Goal: Task Accomplishment & Management: Manage account settings

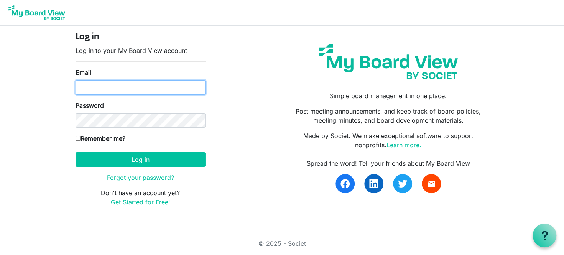
type input "[EMAIL_ADDRESS][DOMAIN_NAME]"
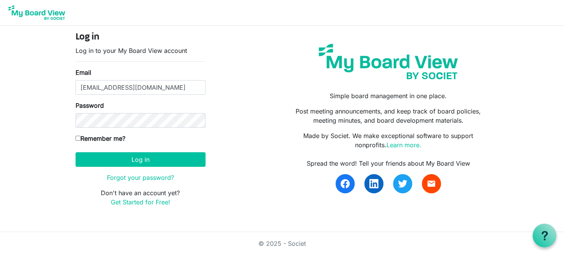
click at [163, 168] on form "Log in Log in to your My Board View account Email info@cschn.org Password Remem…" at bounding box center [141, 119] width 130 height 175
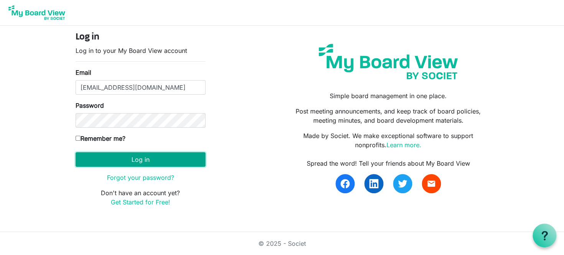
click at [163, 164] on button "Log in" at bounding box center [141, 159] width 130 height 15
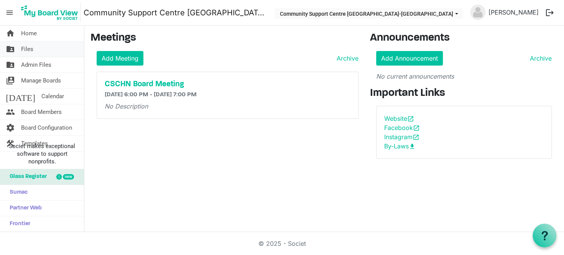
click at [57, 53] on link "folder_shared Files" at bounding box center [42, 48] width 84 height 15
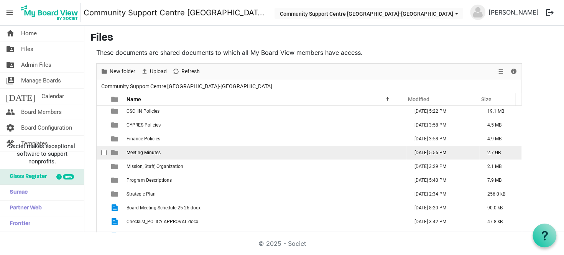
scroll to position [22, 0]
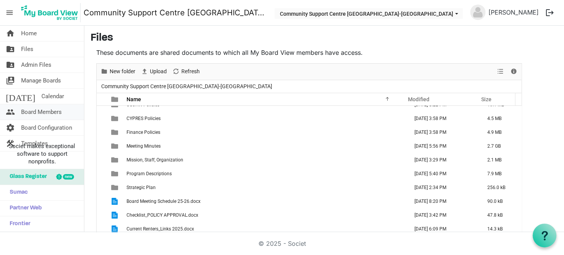
click at [45, 111] on span "Board Members" at bounding box center [41, 111] width 41 height 15
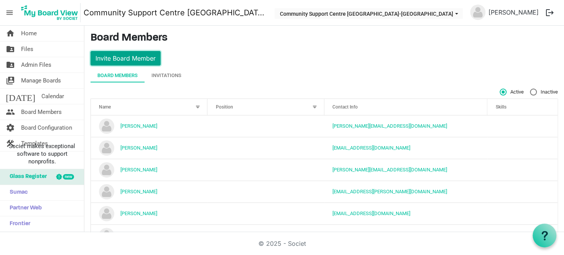
click at [152, 61] on button "Invite Board Member" at bounding box center [126, 58] width 70 height 15
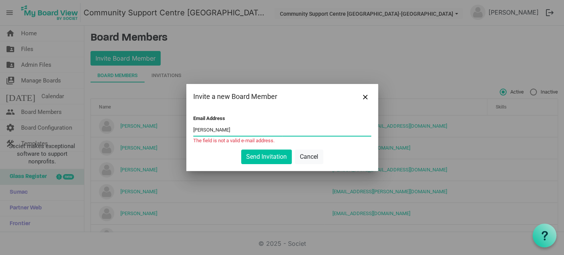
drag, startPoint x: 204, startPoint y: 129, endPoint x: 190, endPoint y: 129, distance: 14.2
click at [190, 129] on div "Email Address jayne The field is not a valid e-mail address. Send Invitation Ca…" at bounding box center [282, 140] width 192 height 62
paste input "Jayne Aldridge <jaynemaldridge@gmail.com>"
click at [230, 130] on input "Jayne Aldridge <jaynemaldridge@gmail.com>" at bounding box center [282, 130] width 178 height 12
click at [223, 130] on input "Jayne Aldridgje <aynemaldridge@gmail.com>" at bounding box center [282, 130] width 178 height 12
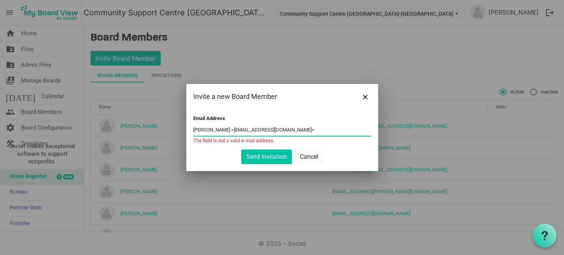
drag, startPoint x: 193, startPoint y: 130, endPoint x: 231, endPoint y: 131, distance: 38.0
click at [231, 131] on input "Jayne Aldridgje <aynemaldridge@gmail.com>" at bounding box center [282, 130] width 178 height 12
click at [263, 127] on input "jaynemaldridge@gmail.com>" at bounding box center [282, 130] width 178 height 12
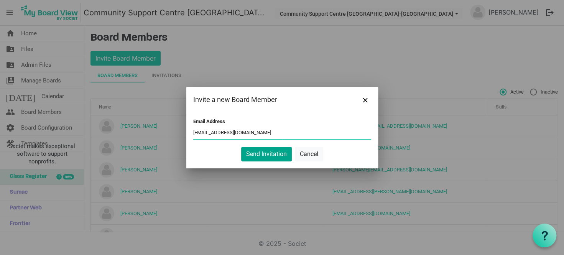
type input "jaynemaldridge@gmail.com"
click at [267, 150] on button "Send Invitation" at bounding box center [266, 154] width 51 height 15
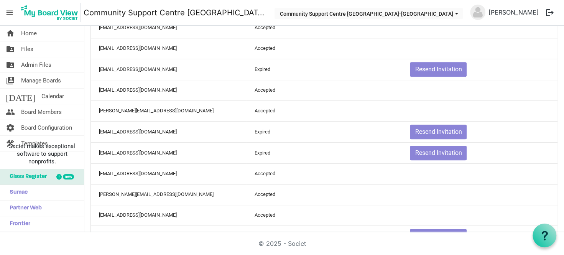
scroll to position [300, 0]
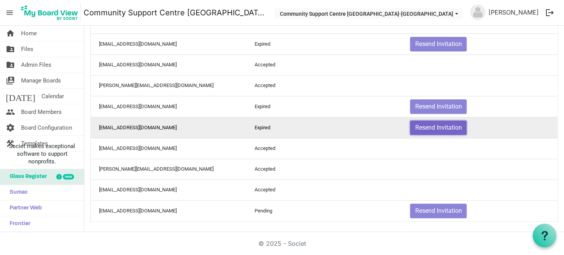
click at [414, 127] on button "Resend Invitation" at bounding box center [438, 127] width 57 height 15
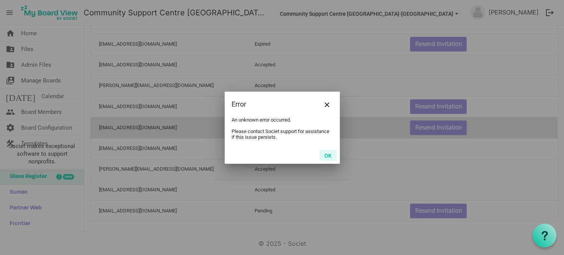
click at [329, 156] on button "OK" at bounding box center [328, 155] width 17 height 11
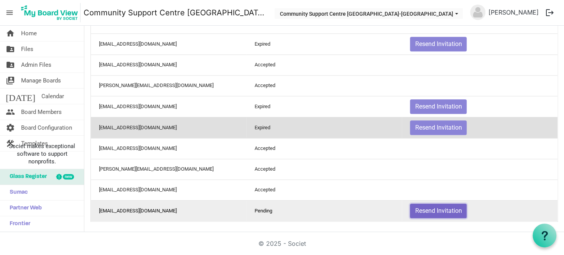
click at [432, 208] on button "Resend Invitation" at bounding box center [438, 211] width 57 height 15
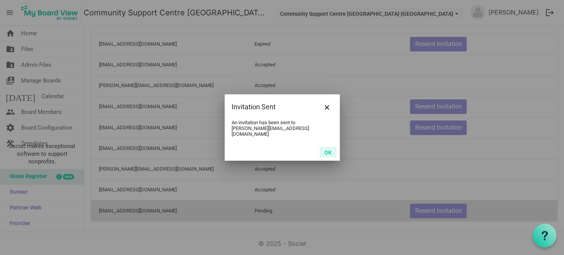
click at [320, 150] on button "OK" at bounding box center [328, 152] width 17 height 11
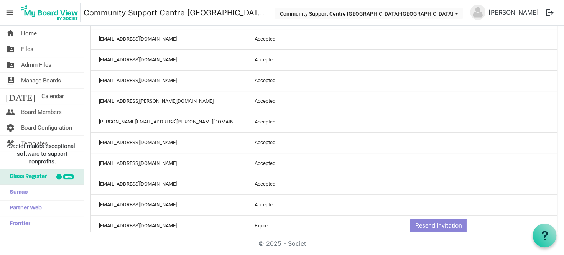
scroll to position [124, 0]
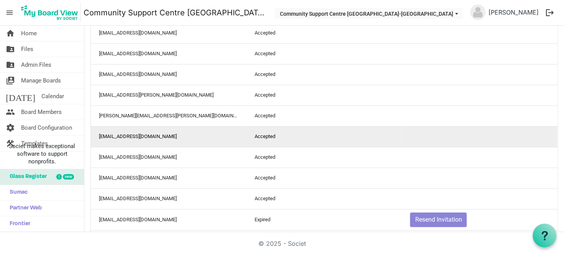
click at [348, 136] on td "Accepted" at bounding box center [325, 136] width 156 height 21
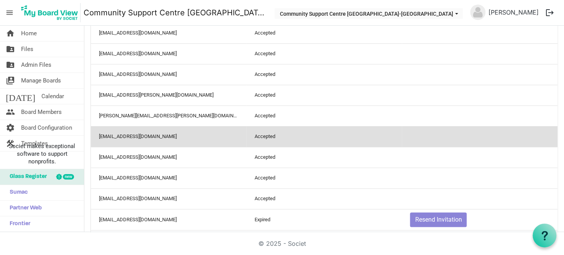
click at [168, 138] on td "[EMAIL_ADDRESS][DOMAIN_NAME]" at bounding box center [169, 136] width 156 height 21
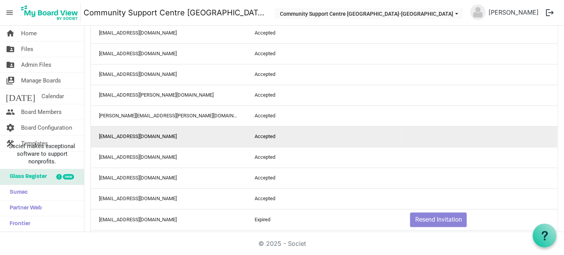
click at [168, 138] on td "[EMAIL_ADDRESS][DOMAIN_NAME]" at bounding box center [169, 136] width 156 height 21
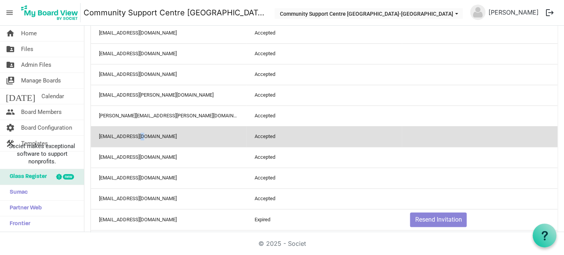
drag, startPoint x: 148, startPoint y: 138, endPoint x: 143, endPoint y: 137, distance: 5.4
click at [143, 136] on td "[EMAIL_ADDRESS][DOMAIN_NAME]" at bounding box center [169, 136] width 156 height 21
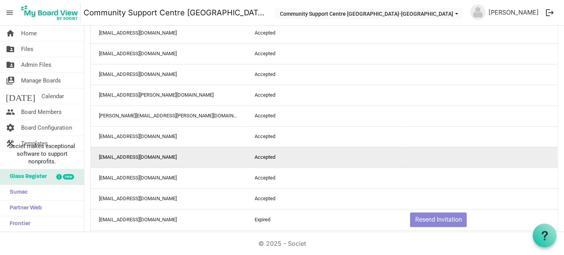
click at [145, 158] on td "[EMAIL_ADDRESS][DOMAIN_NAME]" at bounding box center [169, 157] width 156 height 21
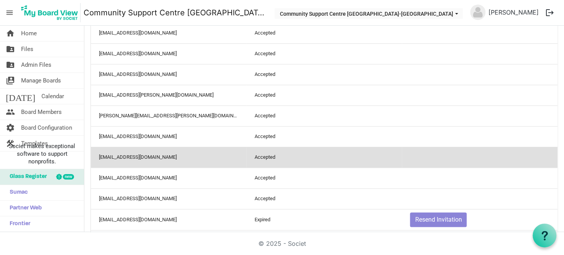
scroll to position [0, 0]
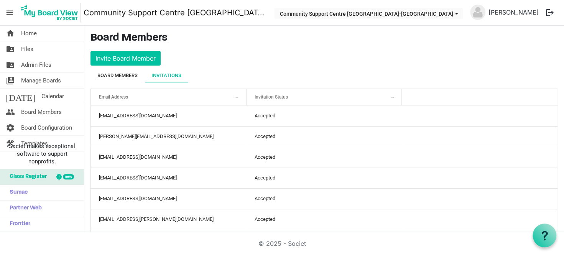
click at [128, 76] on div "Board Members" at bounding box center [117, 76] width 40 height 8
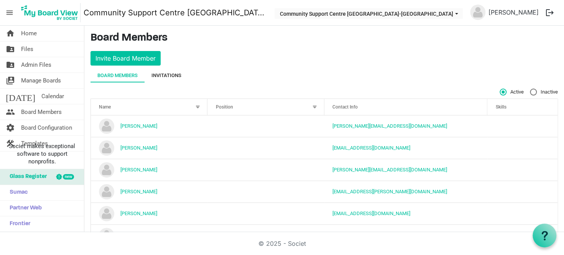
click at [175, 75] on div "Invitations" at bounding box center [167, 76] width 30 height 8
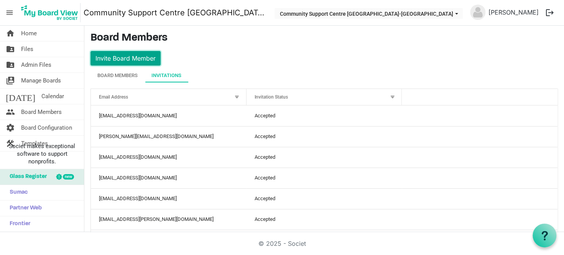
click at [129, 54] on button "Invite Board Member" at bounding box center [126, 58] width 70 height 15
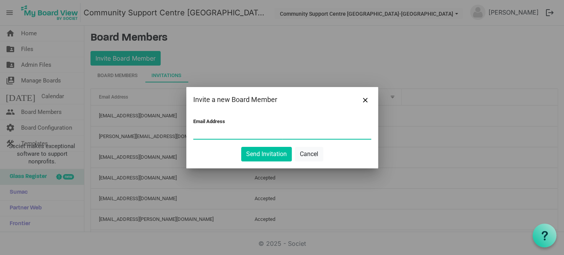
paste input ""ashleynwerner@gmail.com" <ashleynwerner@gmail.com>"
drag, startPoint x: 259, startPoint y: 132, endPoint x: 192, endPoint y: 133, distance: 66.4
click at [192, 133] on div "Email Address "ashleynwerner@gmail.com" <ashleynwerner@gmail.com> Send Invitati…" at bounding box center [282, 140] width 192 height 56
click at [271, 133] on input "ashleynwerner@gmail.com>" at bounding box center [282, 133] width 178 height 12
type input "[EMAIL_ADDRESS][DOMAIN_NAME]"
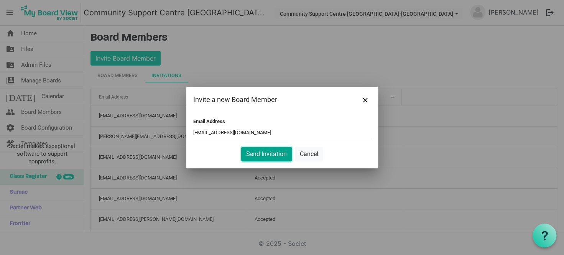
click at [259, 151] on button "Send Invitation" at bounding box center [266, 154] width 51 height 15
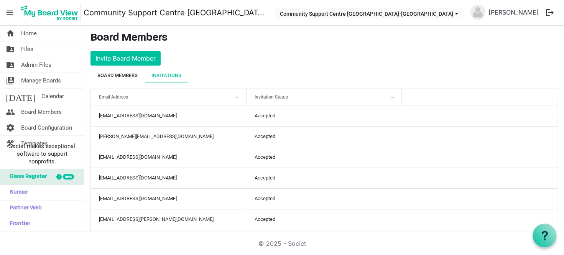
click at [121, 75] on div "Board Members" at bounding box center [117, 76] width 40 height 8
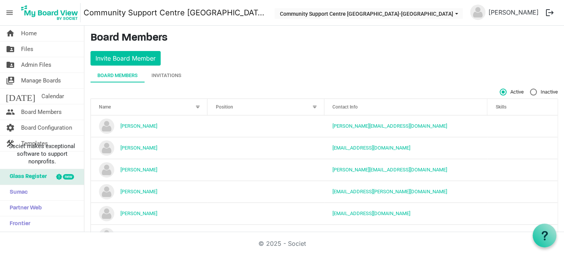
click at [530, 91] on label "Inactive" at bounding box center [544, 92] width 28 height 7
click at [530, 89] on input "Inactive" at bounding box center [530, 89] width 0 height 0
radio input "true"
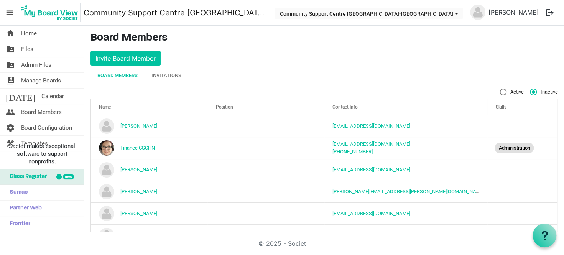
click at [497, 96] on div "Active Inactive Name Position Contact Info Skills board-members-grid_header_tab…" at bounding box center [325, 190] width 468 height 202
click at [500, 91] on label "Active" at bounding box center [512, 92] width 24 height 7
click at [500, 89] on input "Active" at bounding box center [500, 89] width 0 height 0
radio input "true"
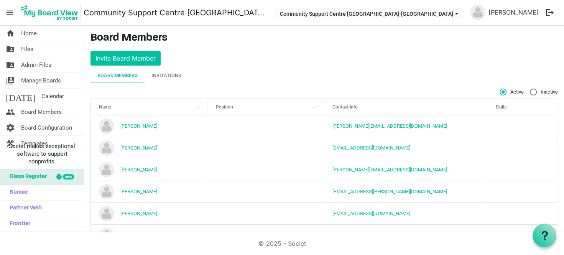
click at [318, 73] on div "Board Members Invitations" at bounding box center [325, 76] width 468 height 14
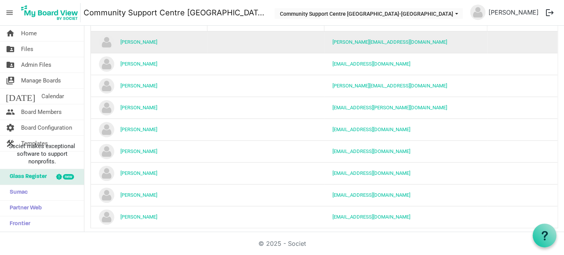
scroll to position [91, 0]
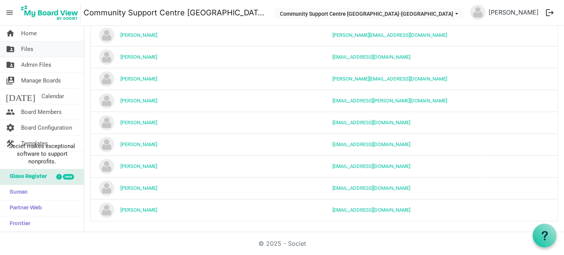
click at [43, 51] on link "folder_shared Files" at bounding box center [42, 48] width 84 height 15
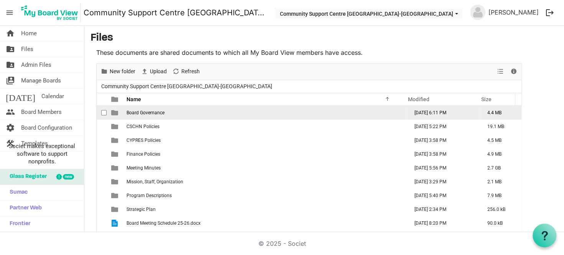
click at [191, 110] on td "Board Governance" at bounding box center [265, 113] width 282 height 14
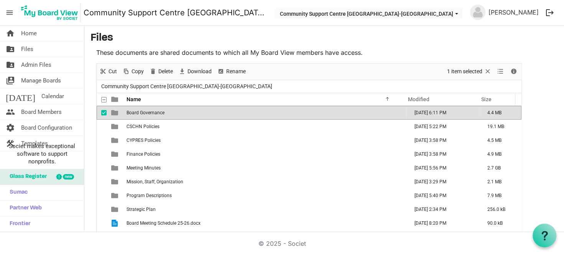
click at [191, 110] on td "Board Governance" at bounding box center [265, 113] width 282 height 14
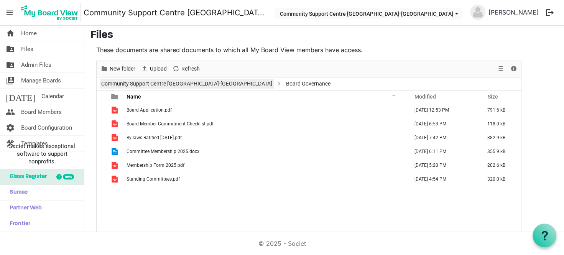
click at [184, 84] on link "Community Support Centre [GEOGRAPHIC_DATA]-[GEOGRAPHIC_DATA]" at bounding box center [187, 84] width 174 height 10
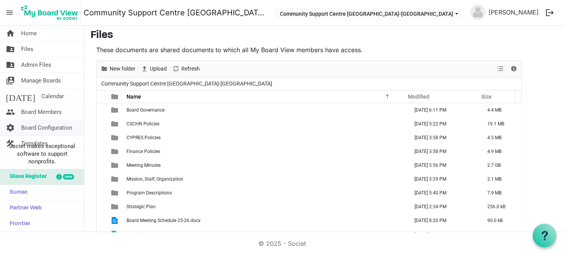
click at [41, 124] on span "Board Configuration" at bounding box center [46, 127] width 51 height 15
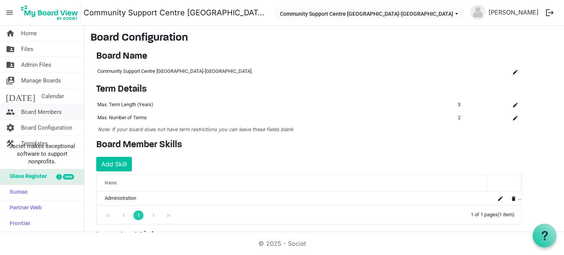
click at [46, 116] on span "Board Members" at bounding box center [41, 111] width 41 height 15
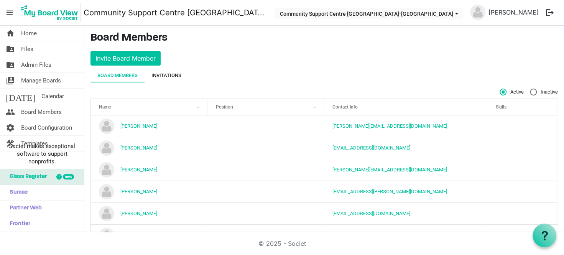
click at [168, 78] on div "Invitations" at bounding box center [167, 76] width 30 height 8
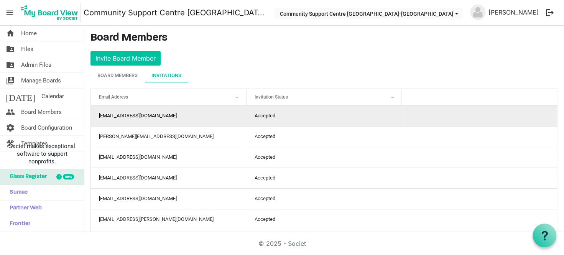
drag, startPoint x: 495, startPoint y: 107, endPoint x: 503, endPoint y: 122, distance: 17.4
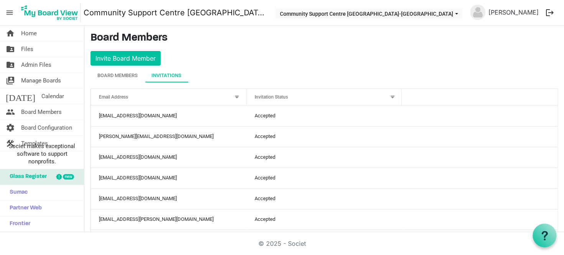
drag, startPoint x: 503, startPoint y: 122, endPoint x: 551, endPoint y: 69, distance: 71.7
click at [119, 76] on div "Board Members" at bounding box center [117, 76] width 40 height 8
